Goal: Complete application form: Complete application form

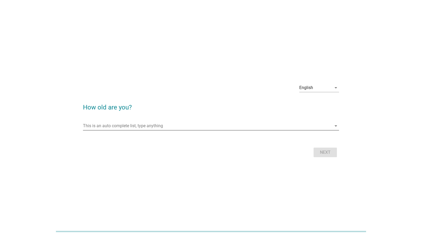
click at [185, 125] on input "This is an auto complete list, type anything" at bounding box center [207, 126] width 248 height 8
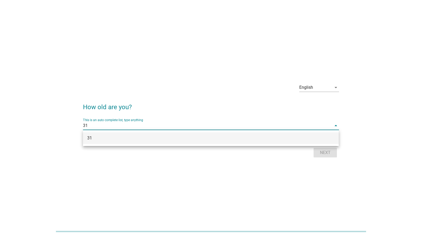
type input "31"
click at [343, 153] on div "English arrow_drop_down How old are you? This is an auto complete list, type an…" at bounding box center [211, 119] width 264 height 88
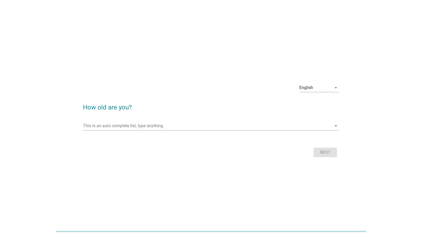
click at [321, 152] on div "Next" at bounding box center [211, 152] width 256 height 13
click at [191, 128] on input "This is an auto complete list, type anything" at bounding box center [207, 126] width 248 height 8
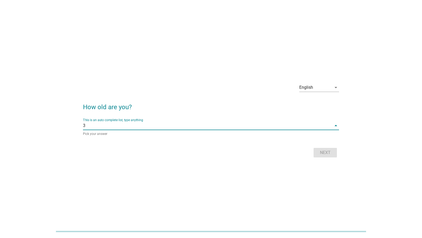
type input "31"
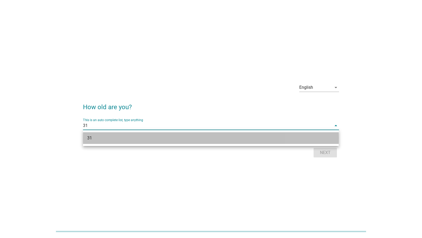
drag, startPoint x: 248, startPoint y: 135, endPoint x: 284, endPoint y: 144, distance: 37.1
click at [251, 135] on div "31" at bounding box center [200, 138] width 226 height 6
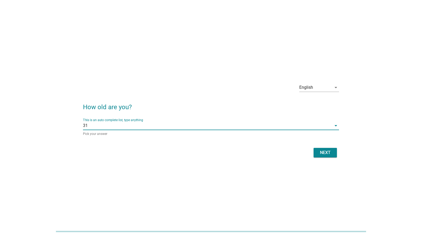
click at [325, 149] on div "Next" at bounding box center [325, 152] width 15 height 6
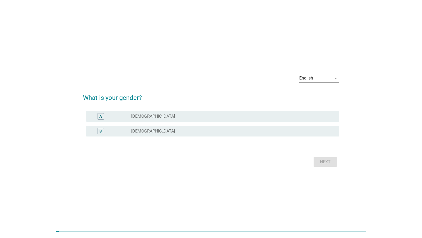
click at [194, 130] on div "radio_button_unchecked [DEMOGRAPHIC_DATA]" at bounding box center [230, 130] width 199 height 5
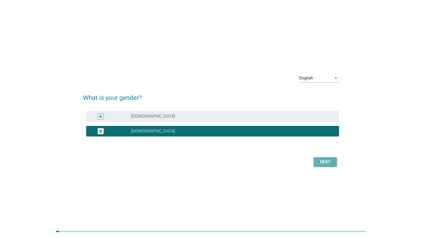
click at [320, 163] on div "Next" at bounding box center [325, 162] width 15 height 6
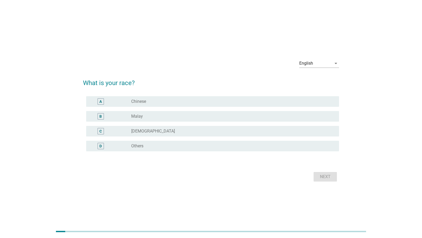
click at [189, 102] on div "radio_button_unchecked Chinese" at bounding box center [230, 101] width 199 height 5
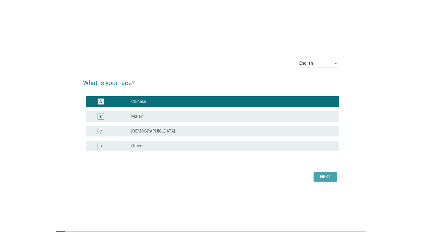
click at [324, 177] on div "Next" at bounding box center [325, 176] width 15 height 6
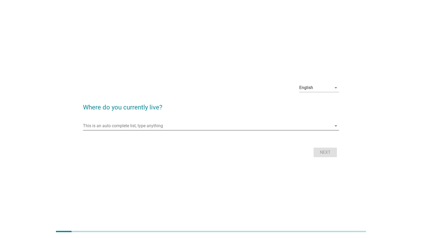
click at [217, 128] on input "This is an auto complete list, type anything" at bounding box center [207, 126] width 248 height 8
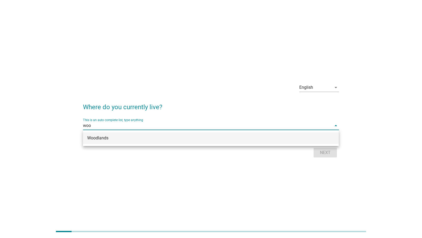
type input "woo"
click at [154, 144] on div "Woodlands" at bounding box center [211, 138] width 256 height 16
drag, startPoint x: 158, startPoint y: 140, endPoint x: 189, endPoint y: 141, distance: 31.8
click at [158, 140] on div "Woodlands" at bounding box center [200, 138] width 226 height 6
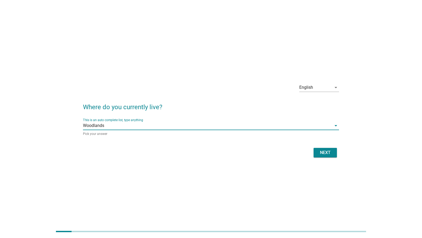
click at [320, 152] on div "Next" at bounding box center [325, 152] width 15 height 6
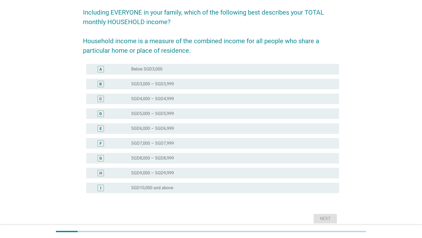
scroll to position [40, 0]
drag, startPoint x: 190, startPoint y: 188, endPoint x: 261, endPoint y: 195, distance: 71.6
click at [190, 188] on div "radio_button_unchecked SGD10,000 and above" at bounding box center [230, 187] width 199 height 5
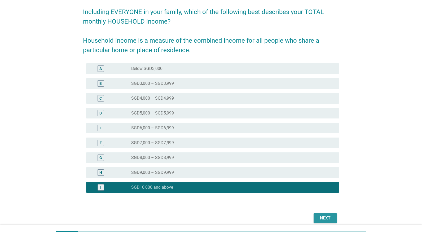
click at [323, 219] on div "Next" at bounding box center [325, 218] width 15 height 6
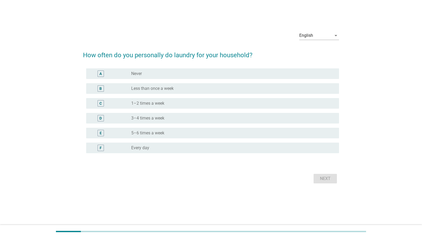
scroll to position [0, 0]
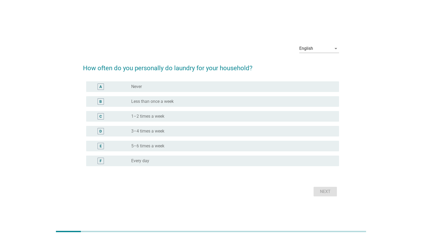
drag, startPoint x: 187, startPoint y: 119, endPoint x: 257, endPoint y: 168, distance: 85.7
click at [189, 120] on div "C radio_button_unchecked 1–2 times a week" at bounding box center [212, 116] width 252 height 11
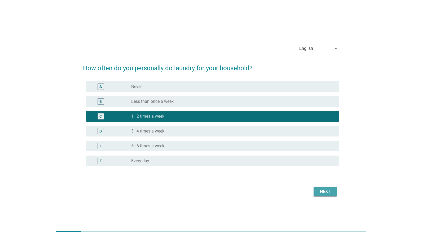
click at [326, 191] on div "Next" at bounding box center [325, 191] width 15 height 6
